Goal: Find specific page/section: Find specific page/section

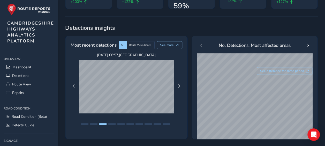
scroll to position [72, 0]
click at [180, 84] on span "Next Page" at bounding box center [179, 86] width 4 height 4
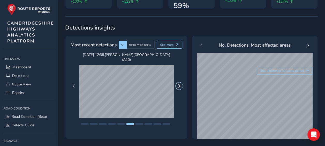
click at [180, 84] on span "Next Page" at bounding box center [179, 86] width 4 height 4
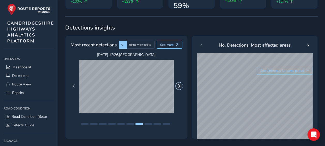
click at [180, 84] on span "Next Page" at bounding box center [179, 86] width 4 height 4
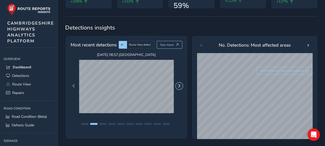
click at [180, 84] on span "Next Page" at bounding box center [179, 86] width 4 height 4
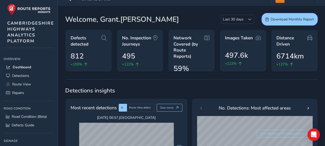
scroll to position [9, 0]
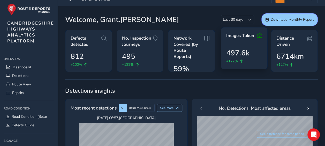
click at [236, 52] on span "497.6k" at bounding box center [237, 53] width 23 height 11
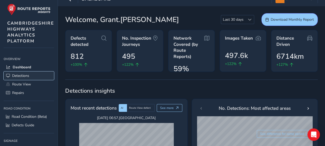
click at [23, 73] on span "Detections" at bounding box center [20, 75] width 17 height 5
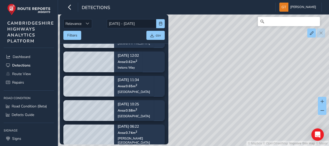
scroll to position [41, 0]
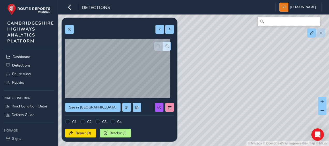
click at [214, 72] on div "© Mapbox © OpenStreetMap Improve this map © Maxar" at bounding box center [164, 73] width 329 height 146
